Goal: Find specific page/section: Find specific page/section

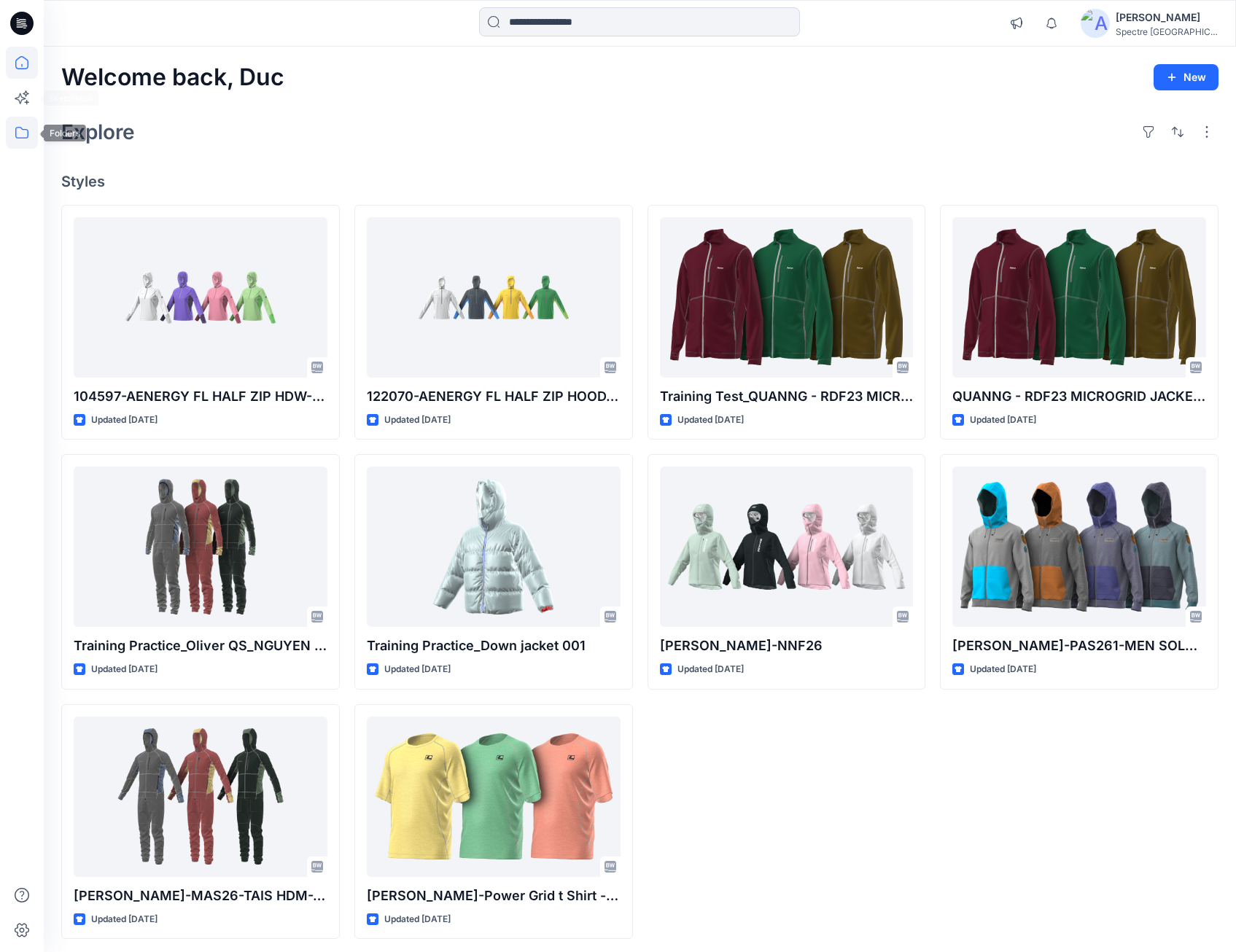
click at [22, 127] on icon at bounding box center [21, 132] width 32 height 32
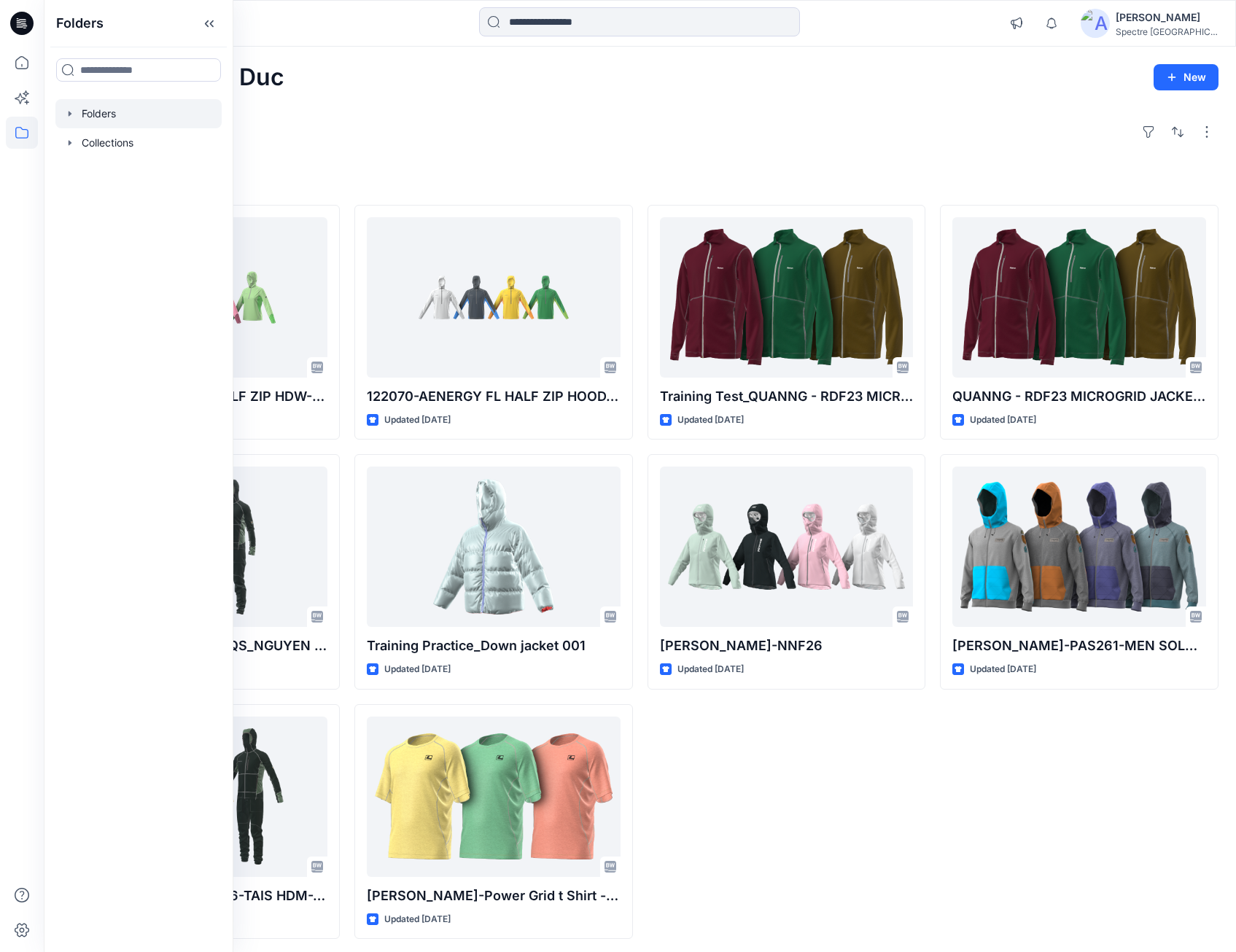
click at [69, 112] on icon "button" at bounding box center [69, 114] width 3 height 6
click at [114, 144] on p "[PERSON_NAME] [PERSON_NAME]" at bounding box center [173, 142] width 154 height 18
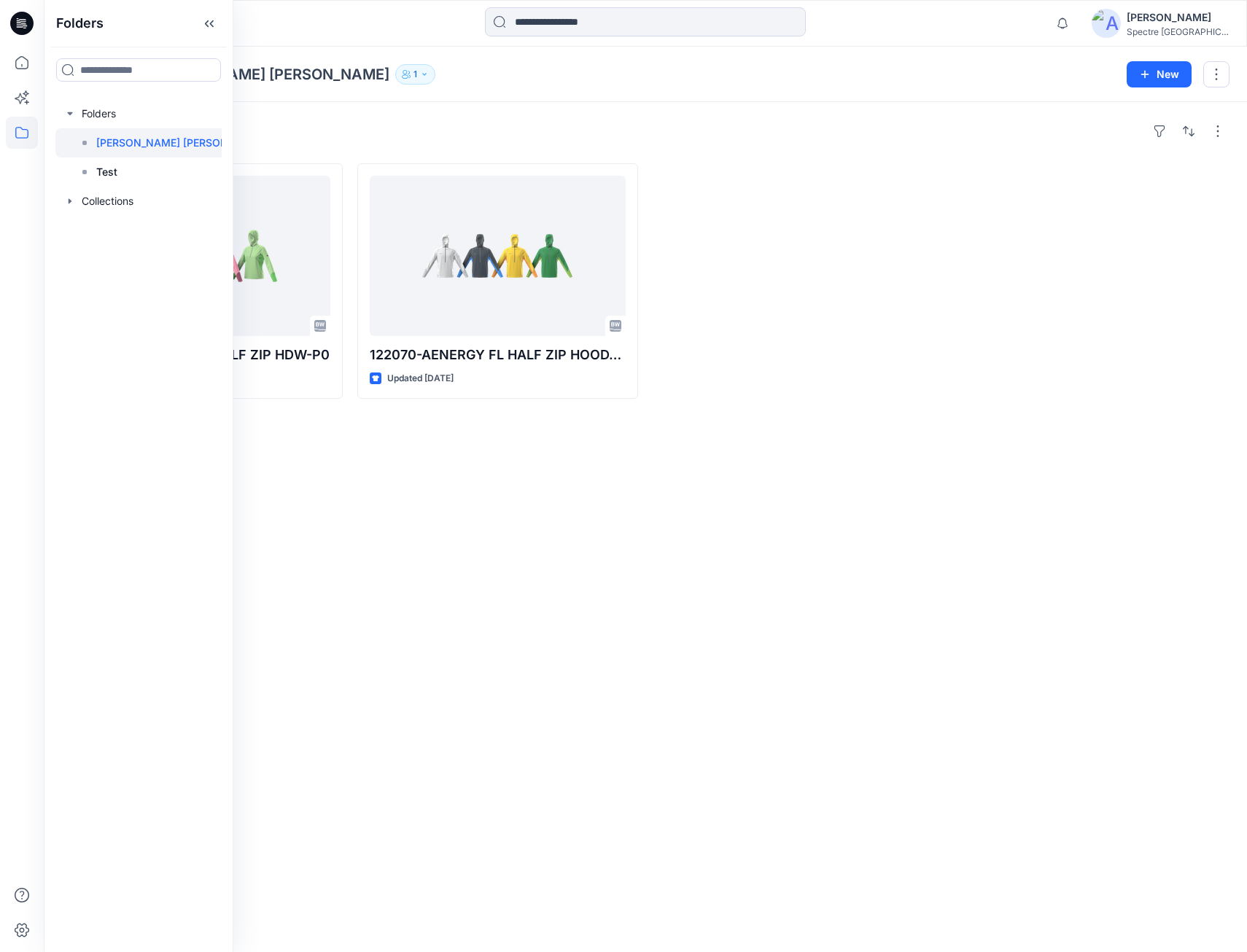
click at [475, 497] on div "Styles 104597-AENERGY FL HALF ZIP HDW-P0 Updated [DATE] 122070-AENERGY FL HALF …" at bounding box center [645, 527] width 1204 height 850
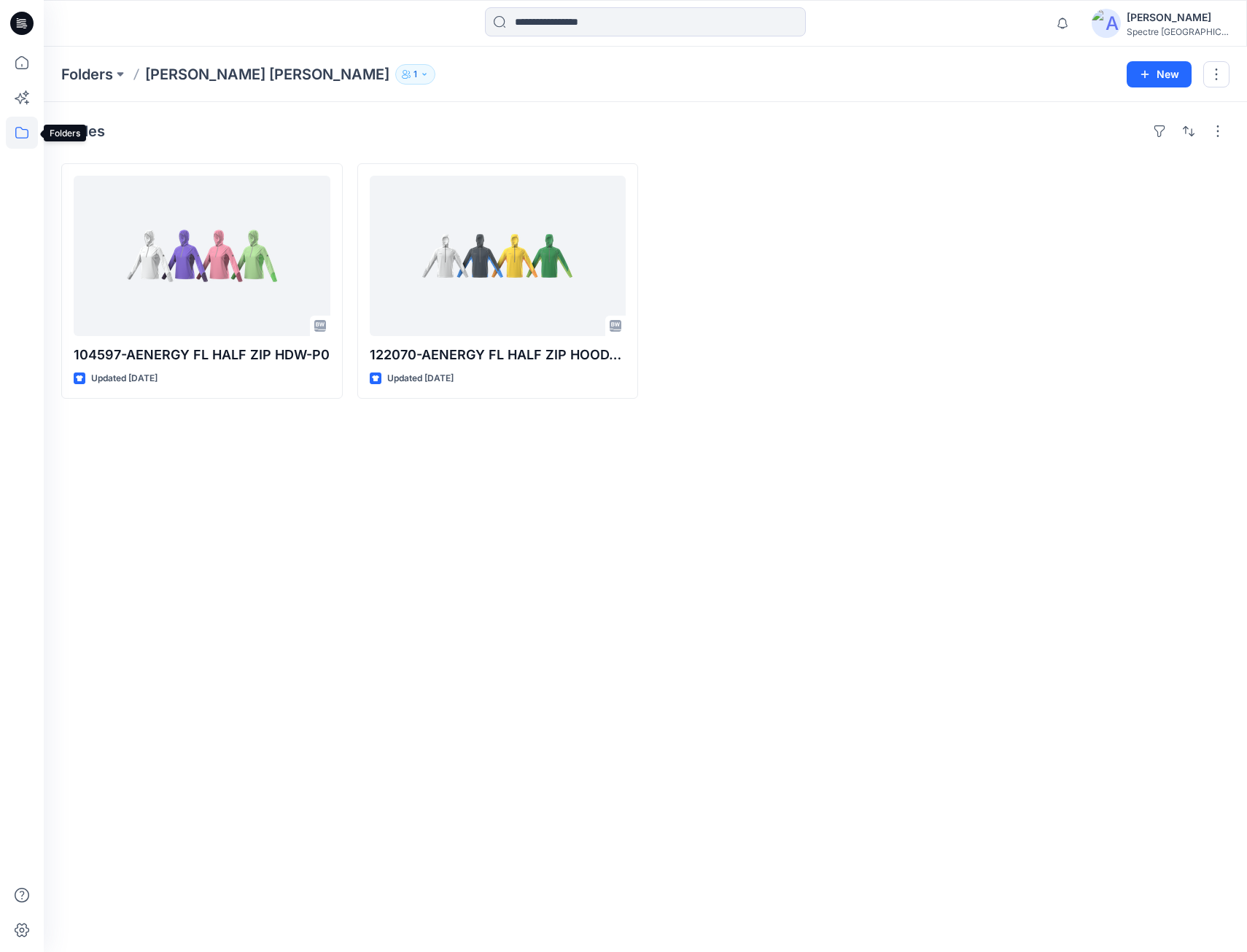
click at [19, 131] on icon at bounding box center [21, 132] width 32 height 32
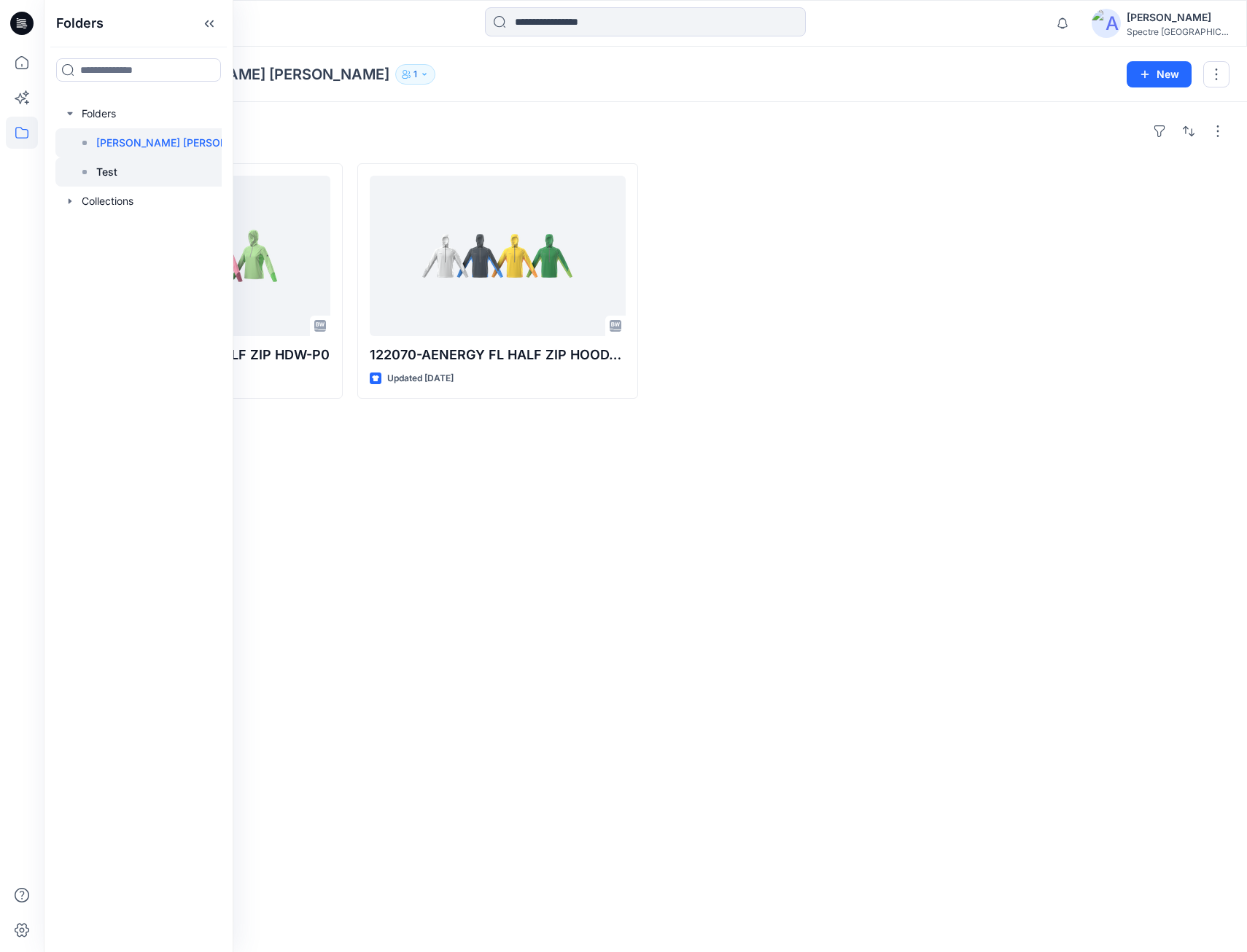
click at [98, 173] on p "Test" at bounding box center [106, 172] width 21 height 18
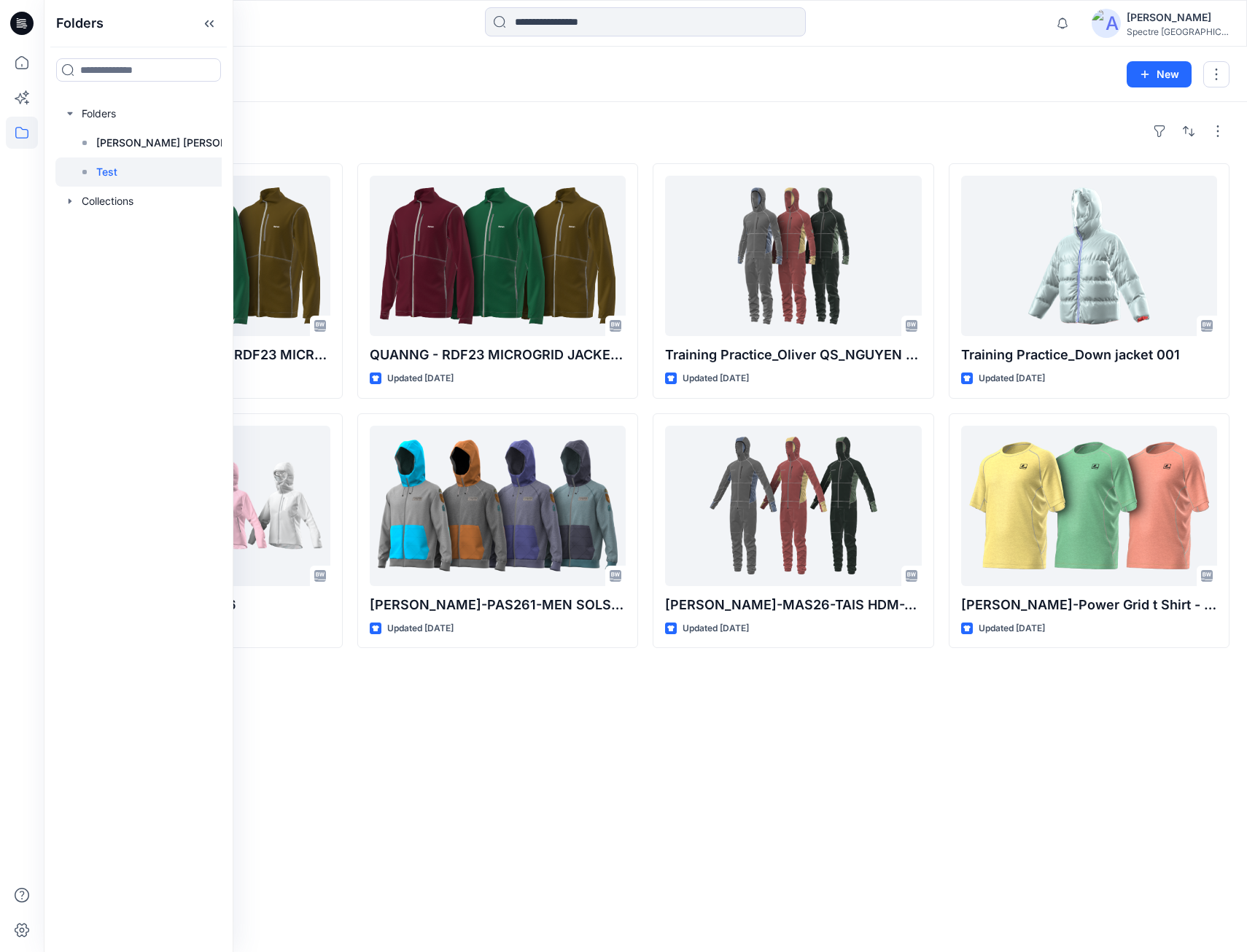
click at [431, 675] on div "Styles Training Test_QUANNG - RDF23 MICROGRID JACKET MEN Updated [DATE] [PERSON…" at bounding box center [645, 527] width 1204 height 850
